Goal: Task Accomplishment & Management: Manage account settings

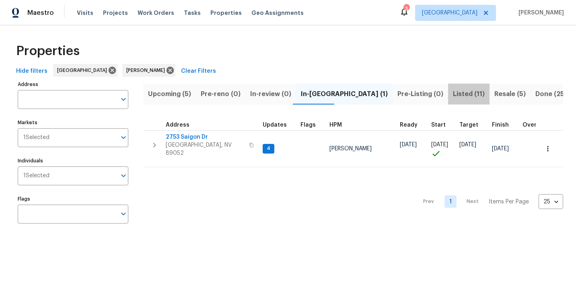
click at [453, 95] on span "Listed (11)" at bounding box center [469, 94] width 32 height 11
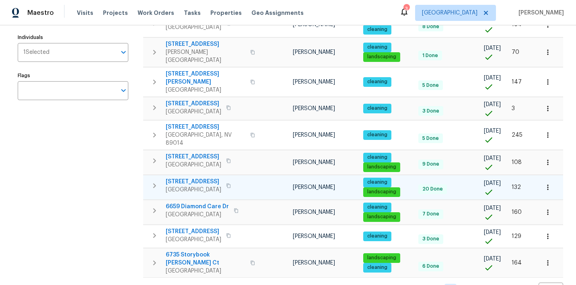
scroll to position [118, 0]
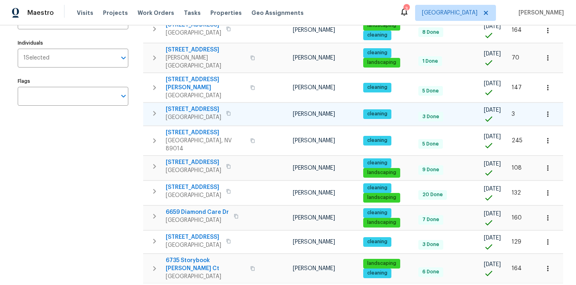
click at [547, 110] on icon "button" at bounding box center [548, 114] width 8 height 8
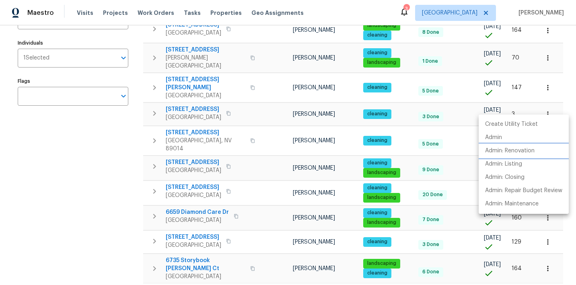
click at [495, 150] on p "Admin: Renovation" at bounding box center [509, 151] width 49 height 8
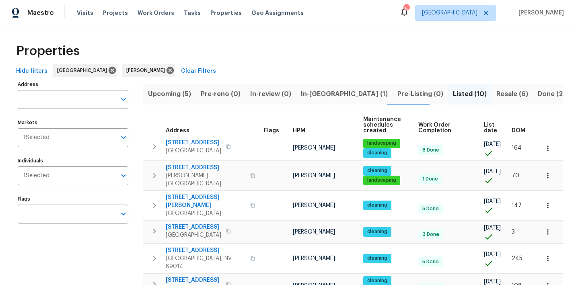
click at [497, 91] on span "Resale (6)" at bounding box center [513, 94] width 32 height 11
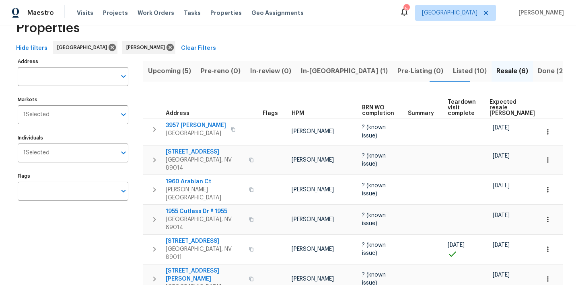
scroll to position [27, 0]
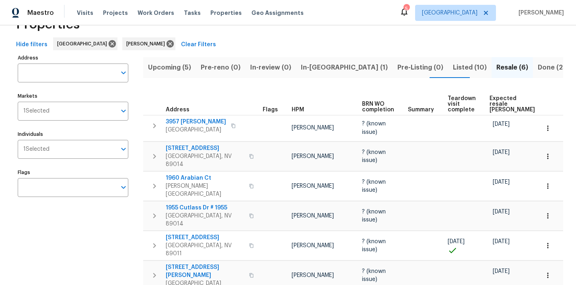
click at [179, 64] on span "Upcoming (5)" at bounding box center [169, 67] width 43 height 11
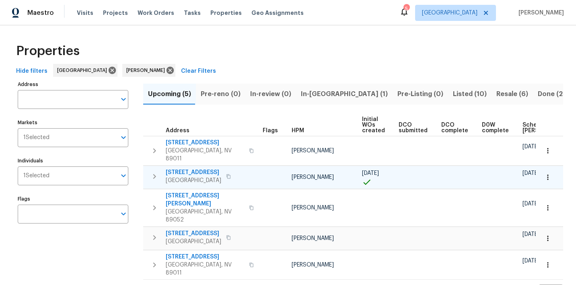
click at [551, 173] on icon "button" at bounding box center [548, 177] width 8 height 8
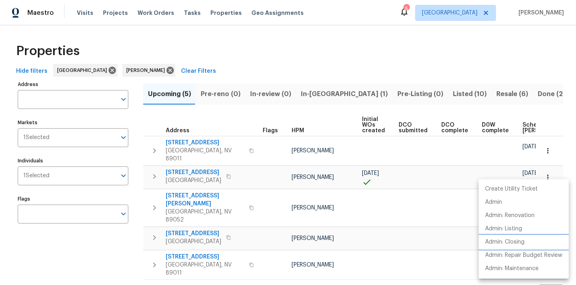
click at [508, 243] on p "Admin: Closing" at bounding box center [504, 242] width 39 height 8
click at [262, 47] on div at bounding box center [288, 142] width 576 height 285
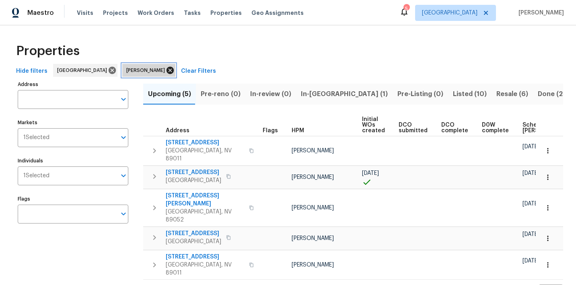
click at [166, 74] on icon at bounding box center [170, 70] width 9 height 9
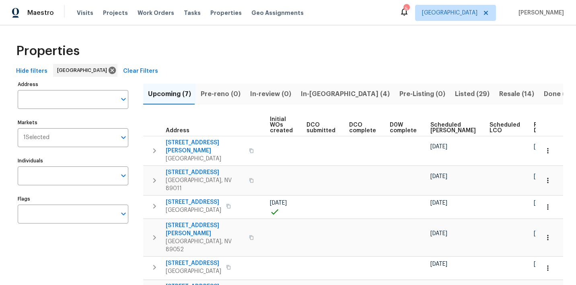
scroll to position [0, 91]
click at [535, 125] on span "Ready Date" at bounding box center [544, 127] width 18 height 11
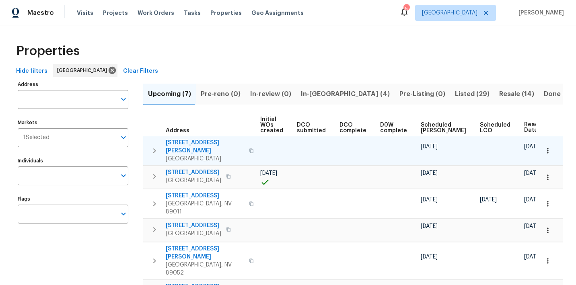
scroll to position [0, 101]
click at [547, 147] on icon "button" at bounding box center [548, 151] width 8 height 8
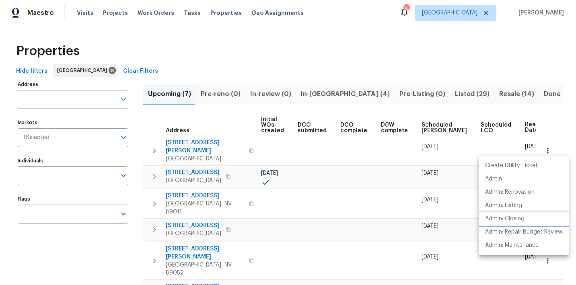
click at [513, 216] on p "Admin: Closing" at bounding box center [504, 219] width 39 height 8
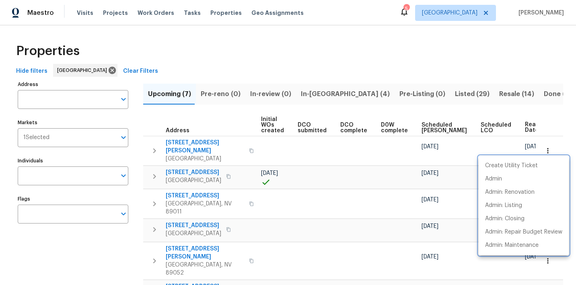
click at [279, 39] on div at bounding box center [288, 142] width 576 height 285
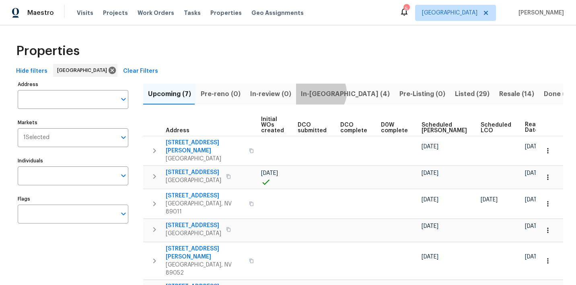
click at [315, 93] on span "In-reno (4)" at bounding box center [345, 94] width 89 height 11
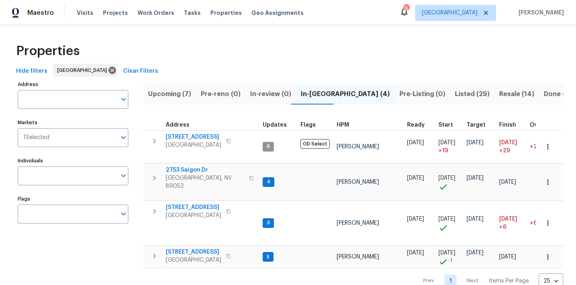
click at [156, 93] on span "Upcoming (7)" at bounding box center [169, 94] width 43 height 11
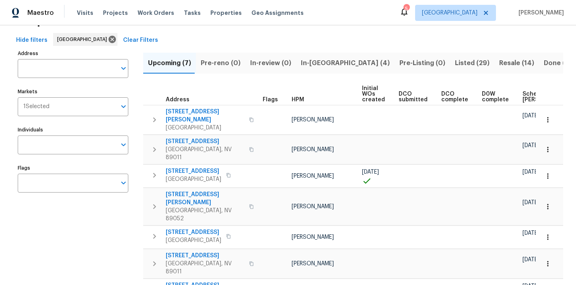
scroll to position [35, 0]
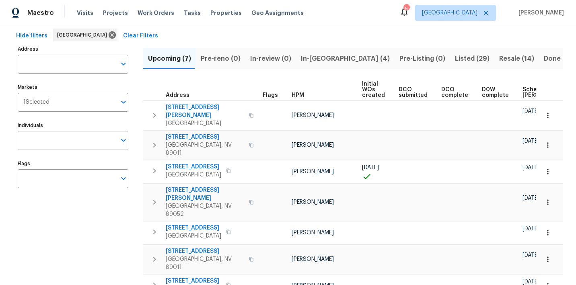
click at [71, 137] on input "Individuals" at bounding box center [67, 140] width 99 height 19
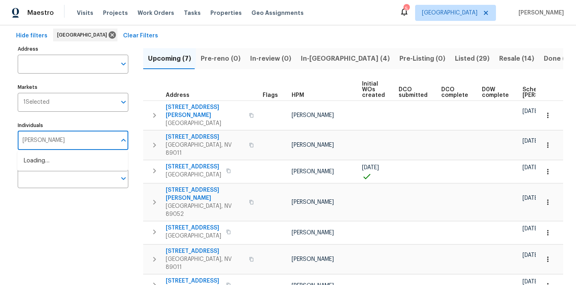
type input "julian"
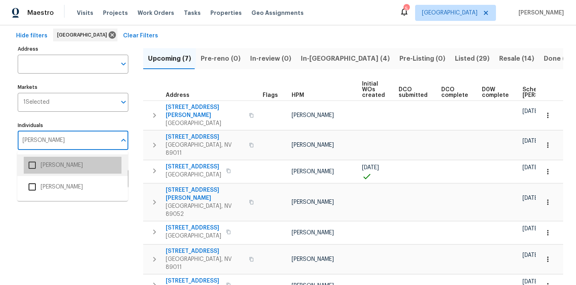
click at [66, 163] on li "[PERSON_NAME]" at bounding box center [73, 165] width 98 height 17
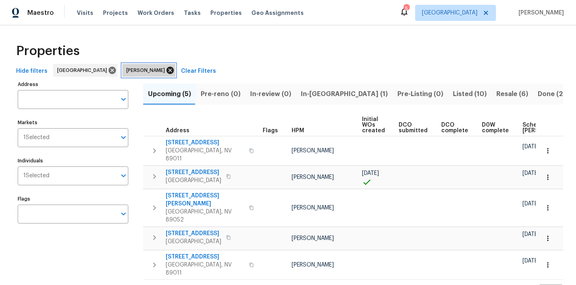
click at [167, 71] on icon at bounding box center [170, 70] width 7 height 7
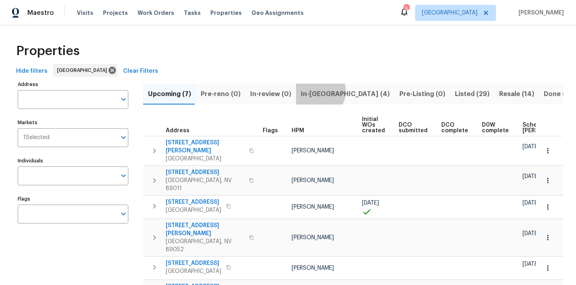
click at [314, 91] on span "In-reno (4)" at bounding box center [345, 94] width 89 height 11
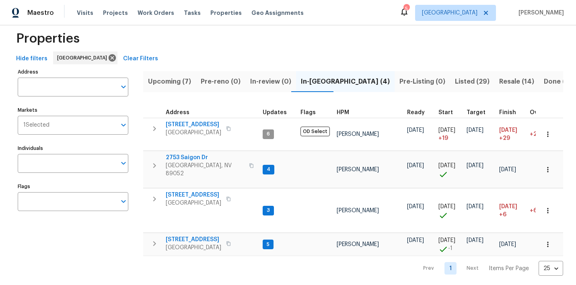
scroll to position [12, 0]
click at [550, 243] on icon "button" at bounding box center [548, 245] width 8 height 8
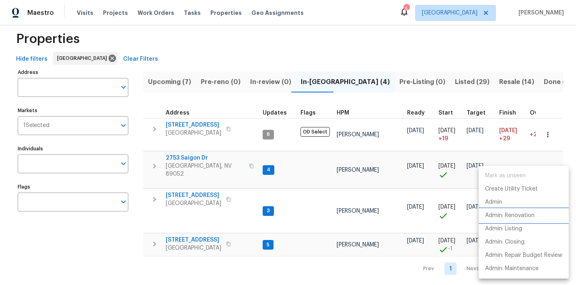
click at [501, 213] on p "Admin: Renovation" at bounding box center [509, 216] width 49 height 8
click at [310, 60] on div at bounding box center [288, 142] width 576 height 285
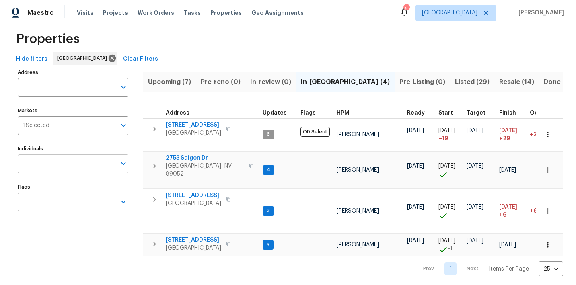
click at [30, 161] on input "Individuals" at bounding box center [67, 164] width 99 height 19
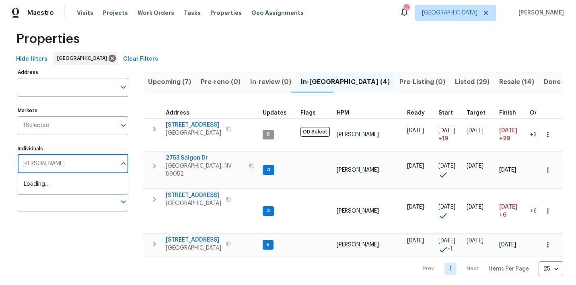
type input "julian"
click at [45, 193] on li "[PERSON_NAME]" at bounding box center [73, 188] width 98 height 17
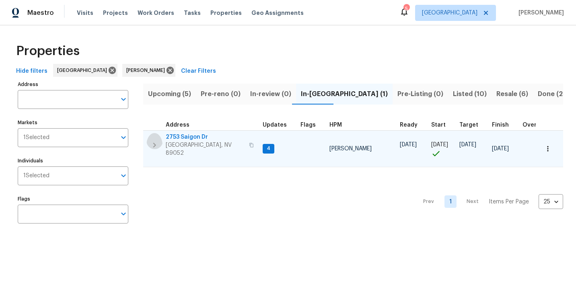
click at [150, 140] on icon "button" at bounding box center [155, 145] width 10 height 10
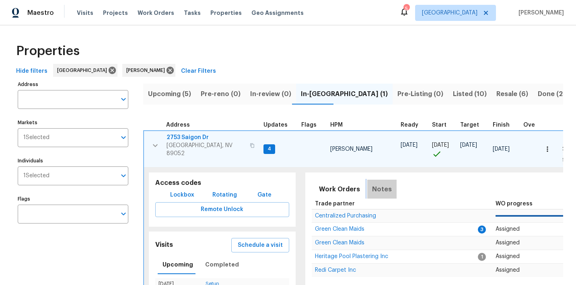
click at [380, 185] on span "Notes" at bounding box center [382, 189] width 20 height 11
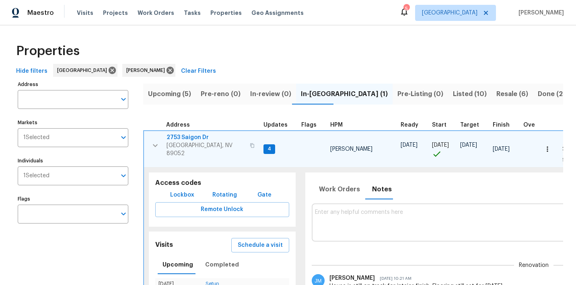
click at [154, 141] on icon "button" at bounding box center [156, 146] width 10 height 10
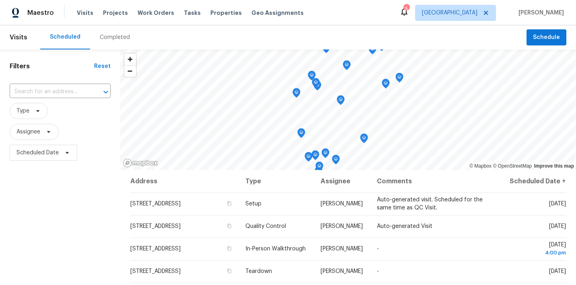
click at [103, 37] on div "Completed" at bounding box center [115, 37] width 30 height 8
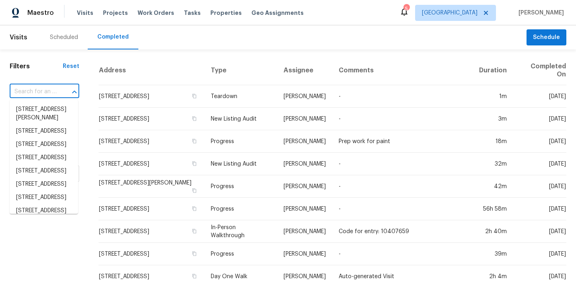
click at [39, 90] on input "text" at bounding box center [33, 92] width 47 height 12
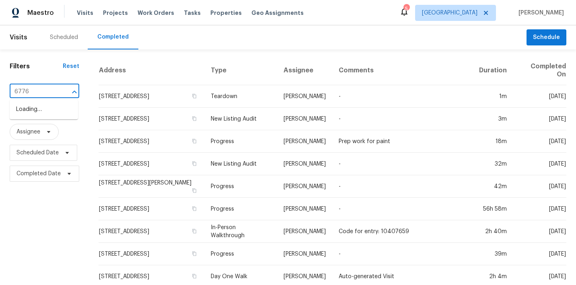
type input "6776"
click at [39, 118] on li "[STREET_ADDRESS][PERSON_NAME]" at bounding box center [44, 114] width 68 height 22
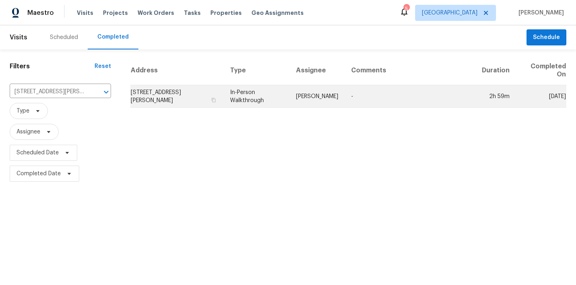
click at [264, 101] on td "In-Person Walkthrough" at bounding box center [257, 96] width 66 height 23
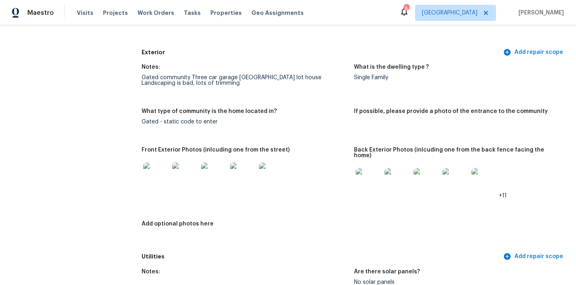
scroll to position [285, 0]
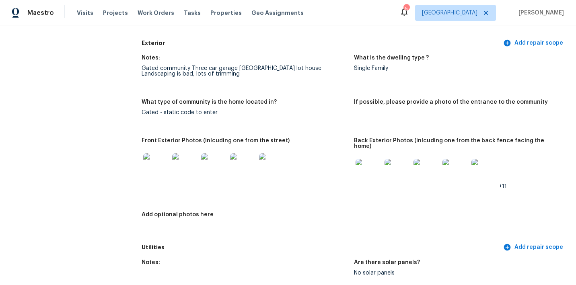
click at [365, 165] on img at bounding box center [369, 172] width 26 height 26
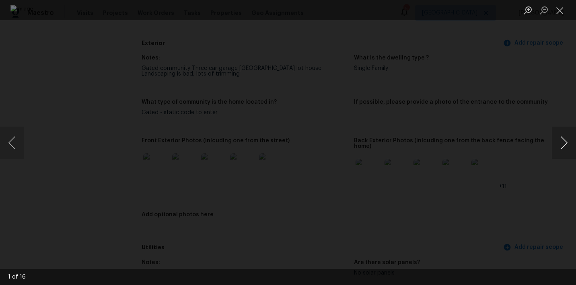
click at [561, 140] on button "Next image" at bounding box center [564, 143] width 24 height 32
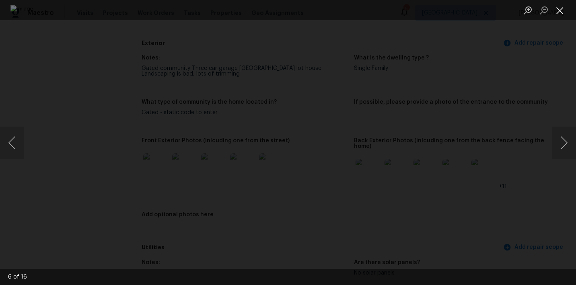
click at [559, 12] on button "Close lightbox" at bounding box center [560, 10] width 16 height 14
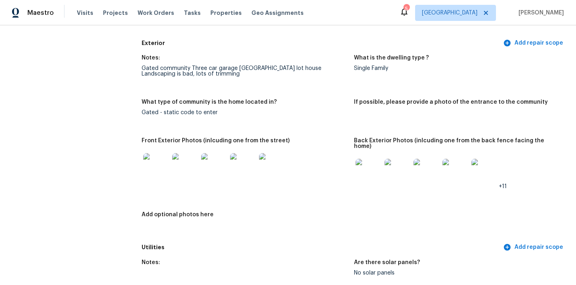
click at [182, 162] on img at bounding box center [185, 166] width 26 height 26
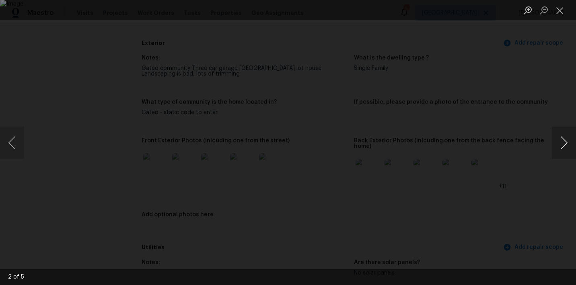
click at [561, 140] on button "Next image" at bounding box center [564, 143] width 24 height 32
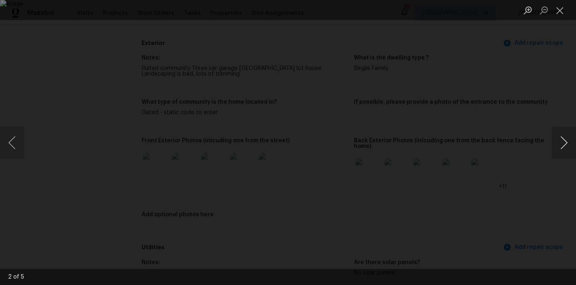
click at [561, 140] on button "Next image" at bounding box center [564, 143] width 24 height 32
click at [566, 13] on button "Close lightbox" at bounding box center [560, 10] width 16 height 14
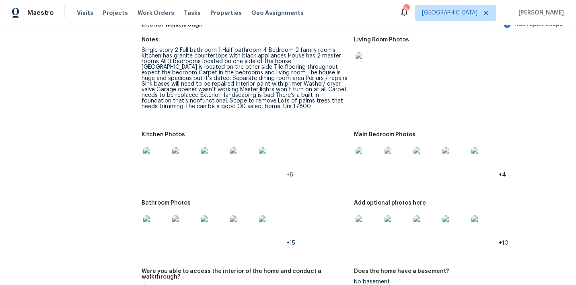
scroll to position [822, 0]
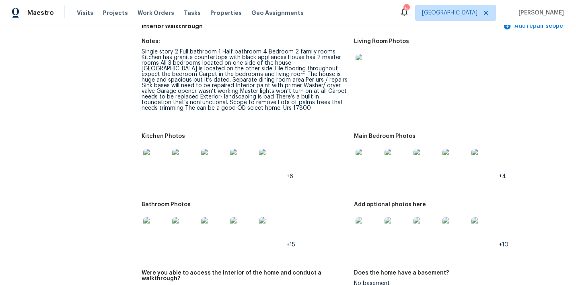
click at [154, 161] on img at bounding box center [156, 162] width 26 height 26
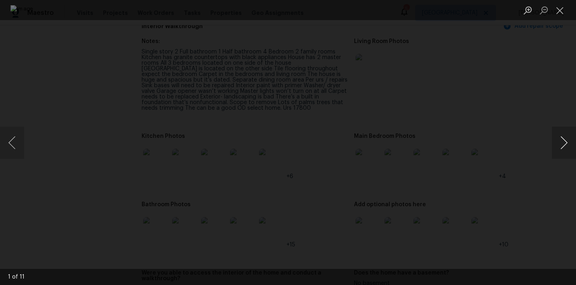
click at [569, 148] on button "Next image" at bounding box center [564, 143] width 24 height 32
click at [563, 10] on button "Close lightbox" at bounding box center [560, 10] width 16 height 14
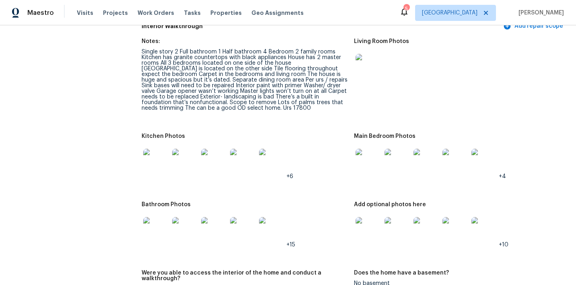
click at [370, 155] on img at bounding box center [369, 162] width 26 height 26
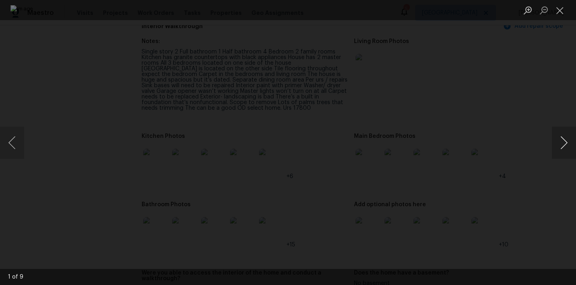
click at [559, 148] on button "Next image" at bounding box center [564, 143] width 24 height 32
click at [559, 12] on button "Close lightbox" at bounding box center [560, 10] width 16 height 14
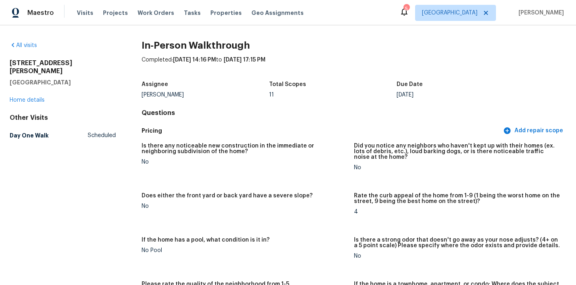
scroll to position [0, 0]
click at [78, 15] on span "Visits" at bounding box center [85, 13] width 16 height 8
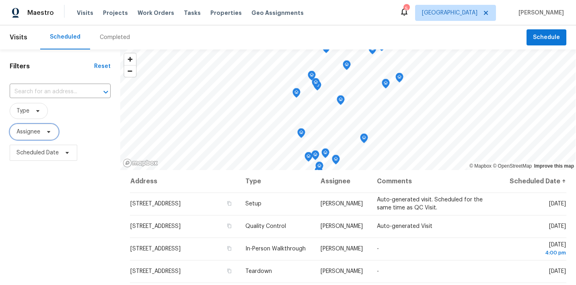
click at [38, 129] on span "Assignee" at bounding box center [28, 132] width 24 height 8
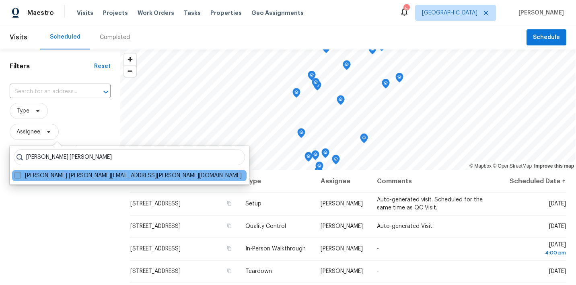
type input "ana.ortiz"
click at [49, 174] on label "Ana Ortiz ana.ortiz@opendoor.com" at bounding box center [127, 176] width 227 height 8
click at [20, 174] on input "Ana Ortiz ana.ortiz@opendoor.com" at bounding box center [16, 174] width 5 height 5
checkbox input "true"
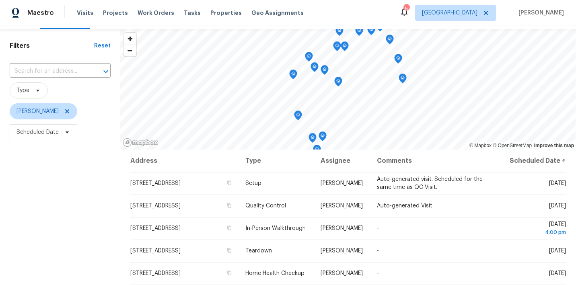
scroll to position [20, 0]
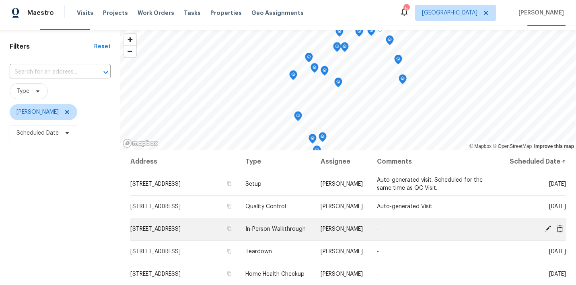
click at [548, 232] on icon at bounding box center [548, 229] width 6 height 6
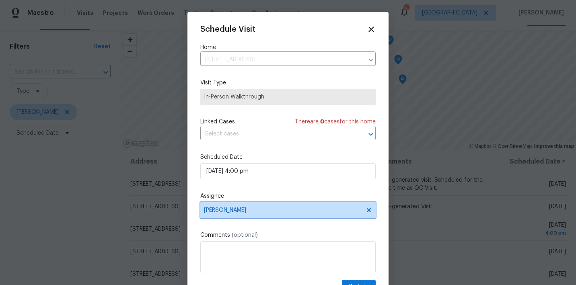
click at [370, 211] on icon at bounding box center [369, 210] width 4 height 4
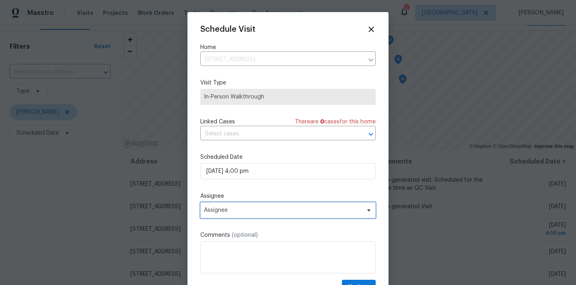
click at [344, 211] on span "Assignee" at bounding box center [283, 210] width 158 height 6
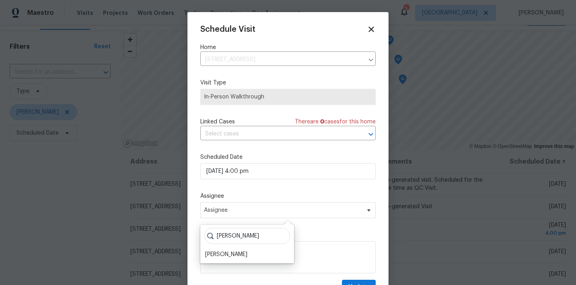
type input "Julian"
drag, startPoint x: 344, startPoint y: 212, endPoint x: 225, endPoint y: 254, distance: 126.5
click at [225, 254] on div "[PERSON_NAME]" at bounding box center [226, 255] width 42 height 8
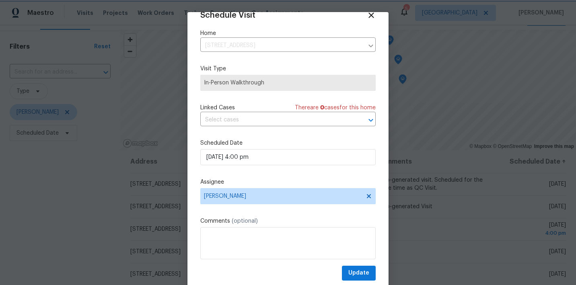
scroll to position [14, 0]
click at [358, 274] on span "Update" at bounding box center [359, 273] width 21 height 10
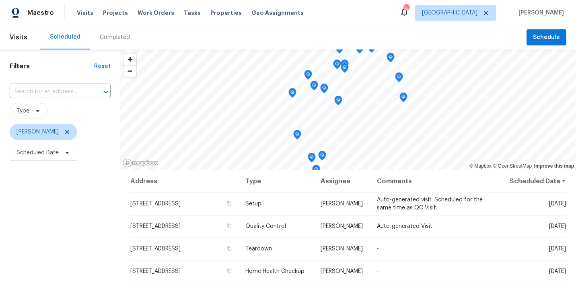
scroll to position [0, 0]
click at [64, 131] on icon at bounding box center [67, 132] width 6 height 6
